Goal: Ask a question

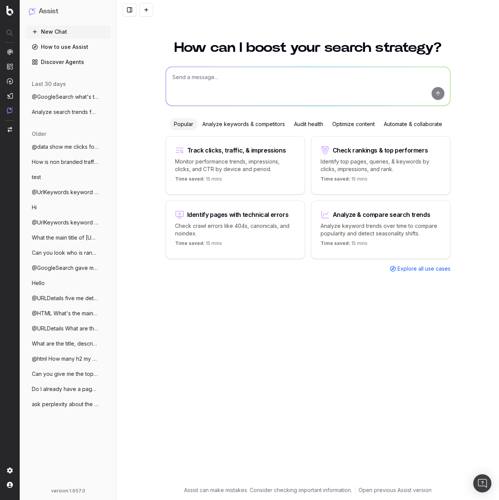
click at [218, 75] on textarea at bounding box center [308, 86] width 284 height 39
type textarea "@Perplexity What's MCP?"
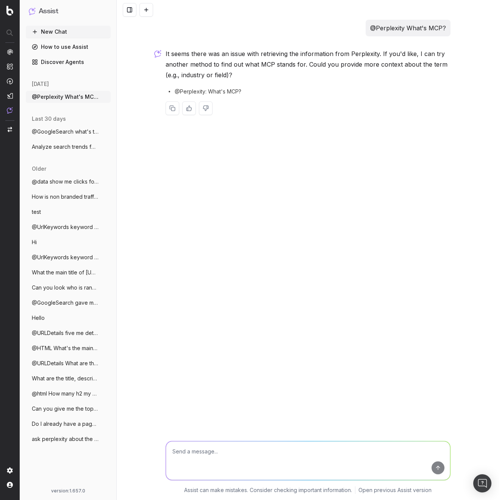
click at [230, 161] on div "@Perplexity What's MCP? It seems there was an issue with retrieving the informa…" at bounding box center [308, 250] width 382 height 500
click at [383, 186] on div "@Perplexity What's MCP? It seems there was an issue with retrieving the informa…" at bounding box center [308, 250] width 382 height 500
